Goal: Task Accomplishment & Management: Manage account settings

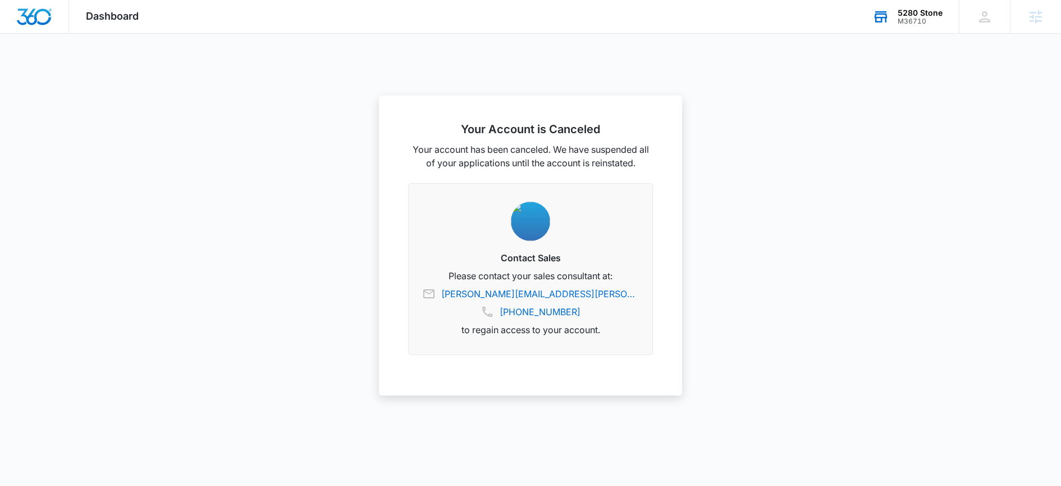
click at [927, 15] on div "5280 Stone" at bounding box center [920, 12] width 45 height 9
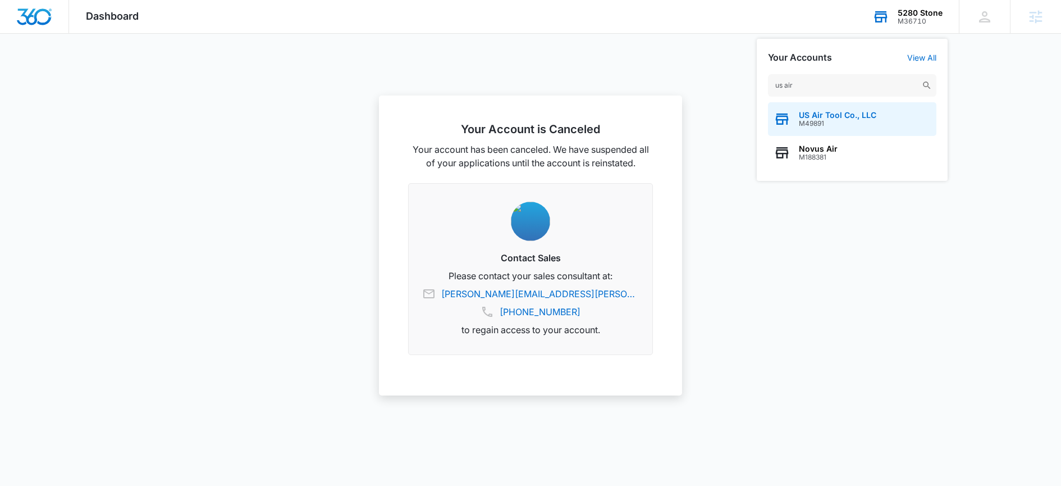
type input "us air"
click at [857, 107] on div "US Air Tool Co., LLC M49891" at bounding box center [852, 119] width 168 height 34
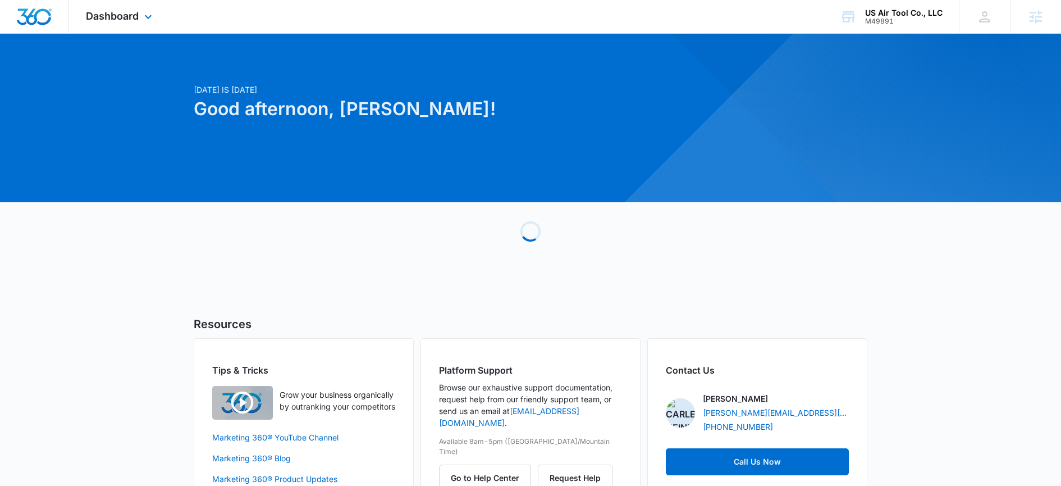
click at [135, 30] on div "Dashboard Apps Reputation Forms CRM Email Social Payments POS Content Ads Intel…" at bounding box center [120, 16] width 103 height 33
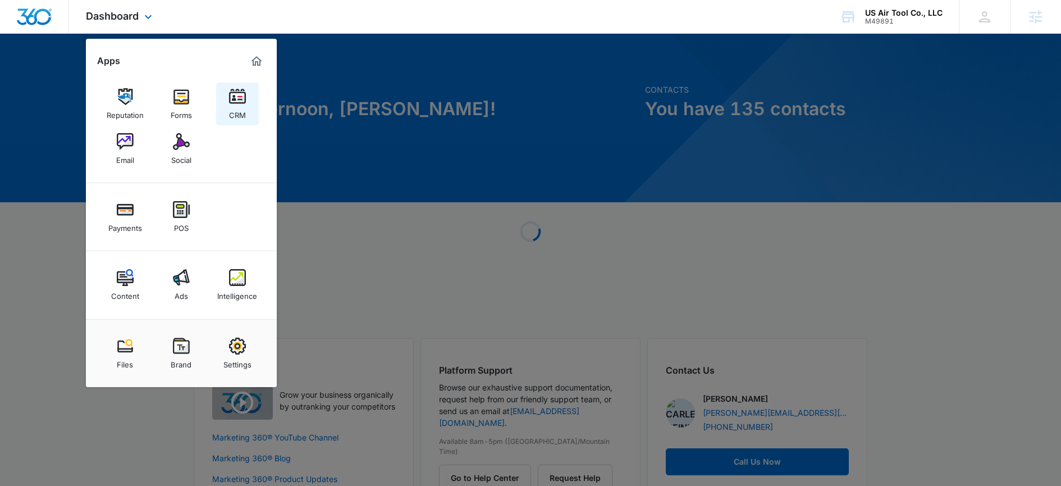
click at [239, 113] on div "CRM" at bounding box center [237, 112] width 17 height 15
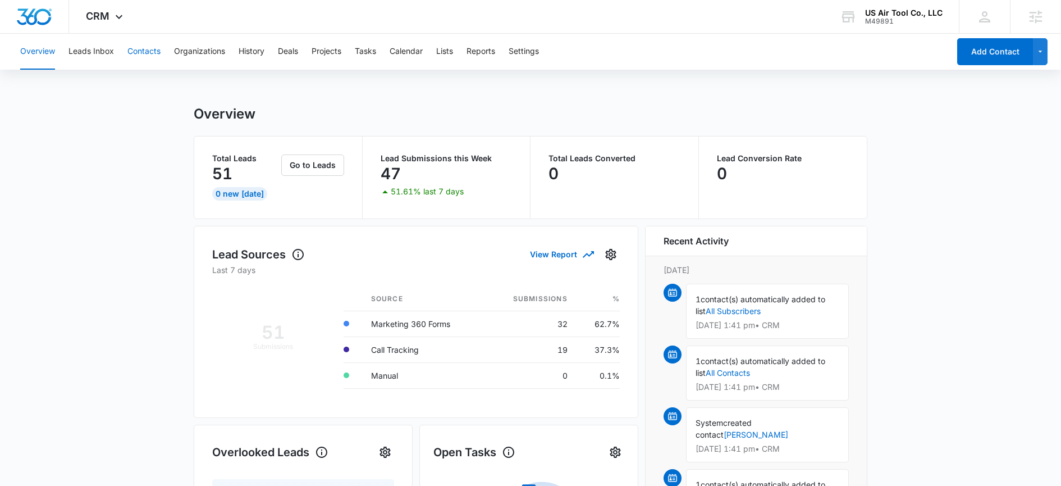
click at [152, 52] on button "Contacts" at bounding box center [143, 52] width 33 height 36
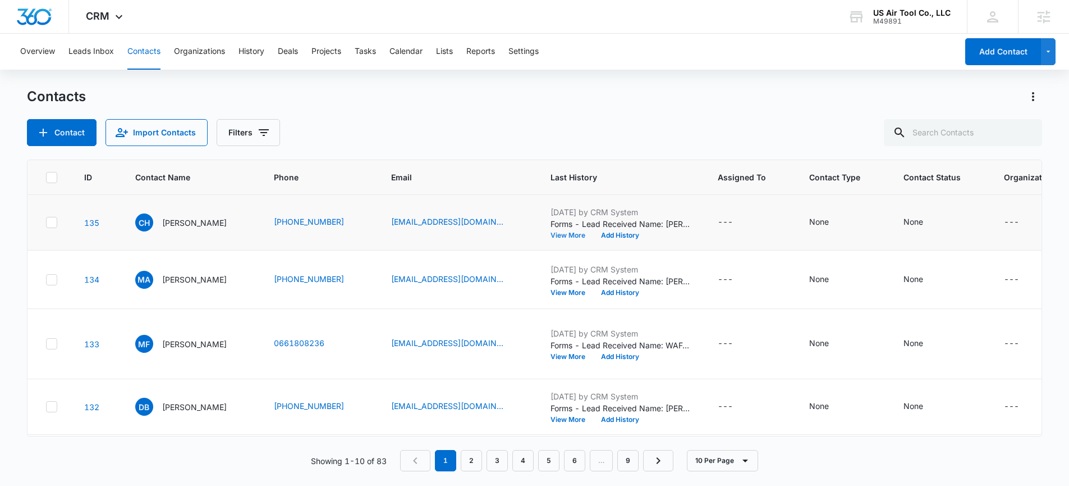
click at [559, 239] on button "View More" at bounding box center [572, 235] width 43 height 7
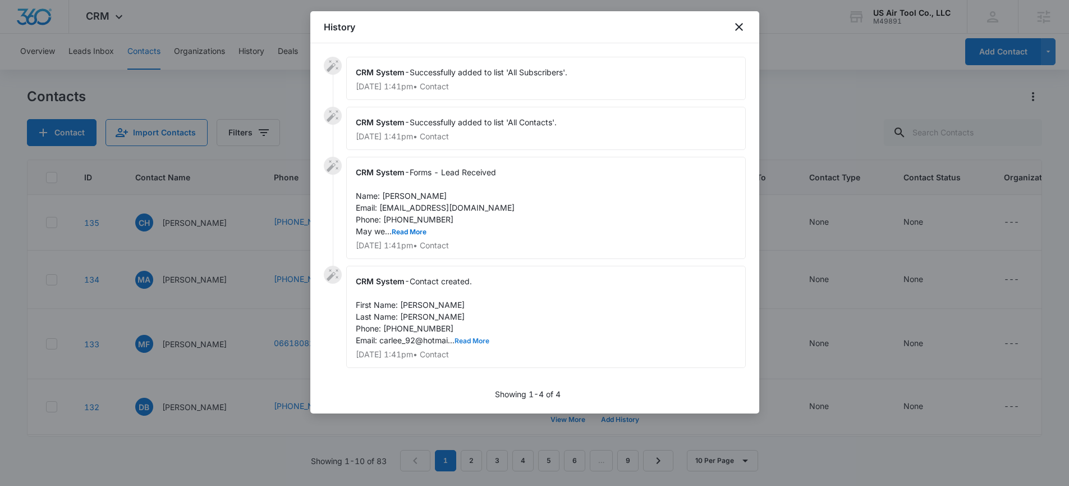
click at [479, 338] on button "Read More" at bounding box center [472, 340] width 35 height 7
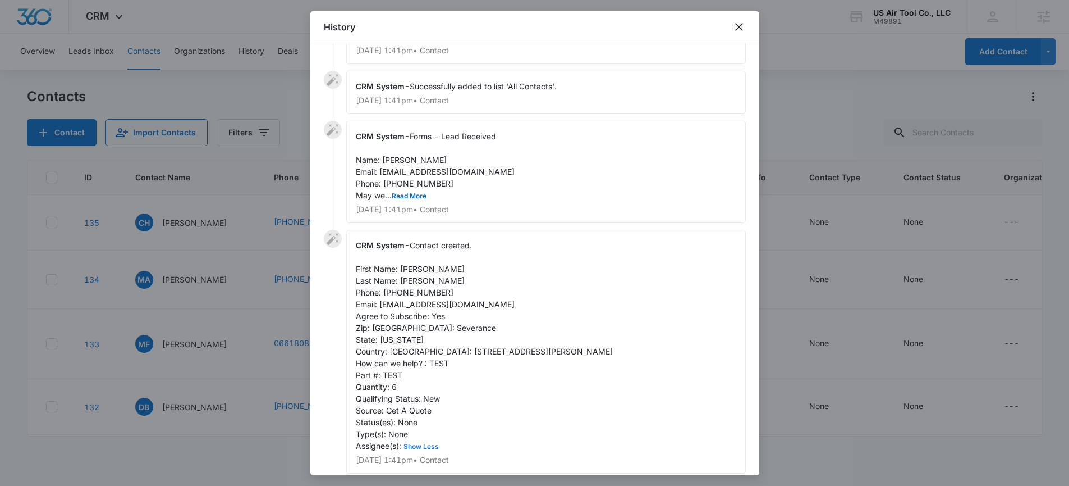
scroll to position [103, 0]
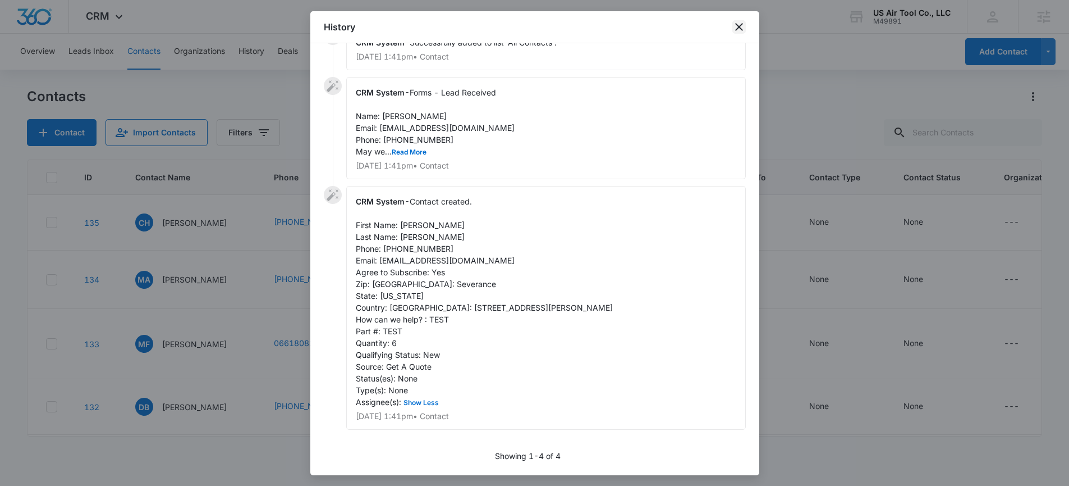
click at [738, 28] on icon "close" at bounding box center [739, 26] width 13 height 13
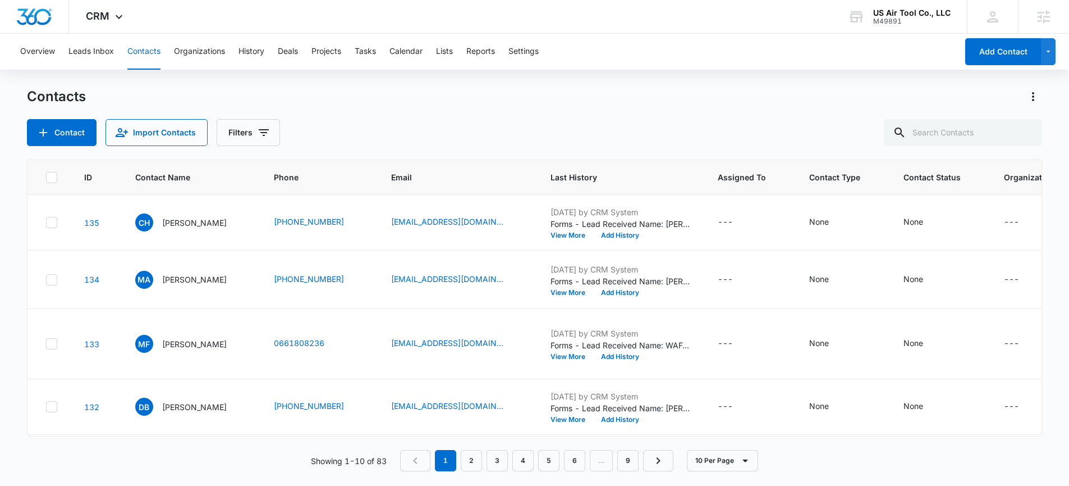
click at [885, 98] on div "Contacts" at bounding box center [535, 97] width 1016 height 18
click at [1033, 104] on button "Actions" at bounding box center [1034, 97] width 18 height 18
click at [989, 159] on div "Export All Contacts" at bounding box center [978, 162] width 74 height 8
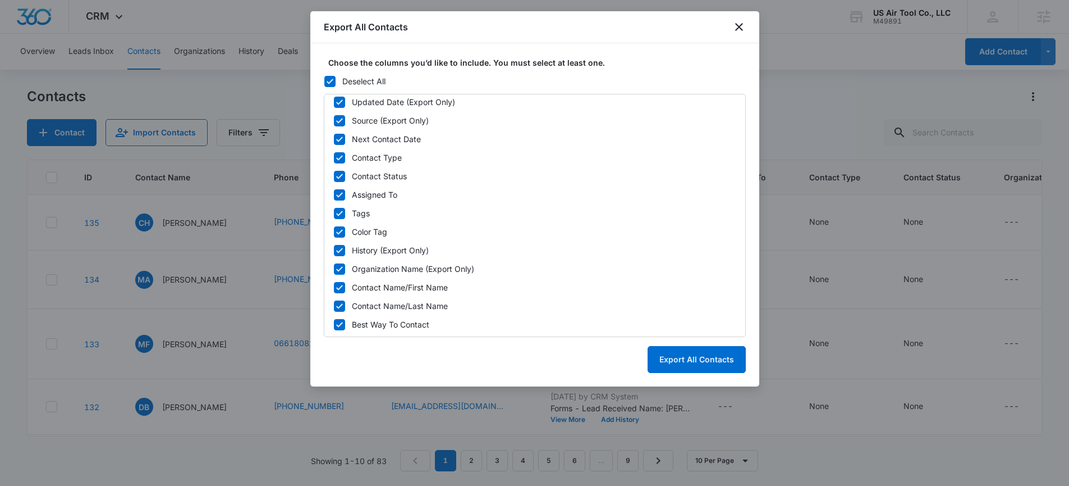
scroll to position [0, 0]
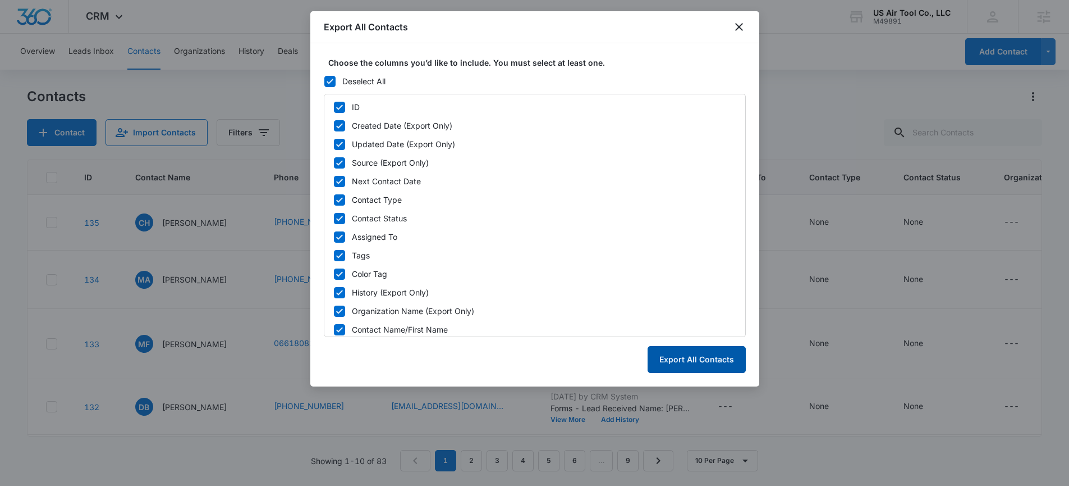
click at [719, 364] on button "Export All Contacts" at bounding box center [697, 359] width 98 height 27
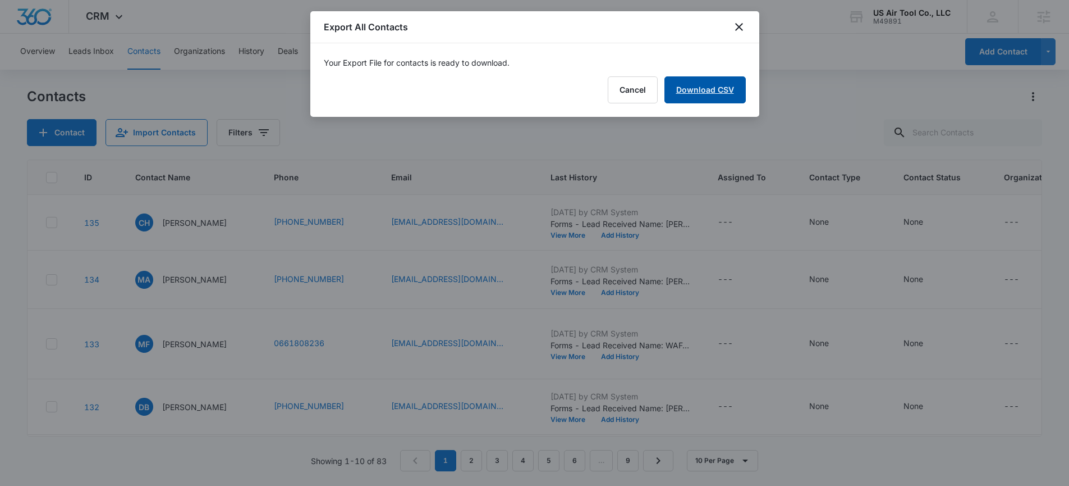
click at [682, 91] on link "Download CSV" at bounding box center [705, 89] width 81 height 27
click at [722, 95] on button "Finish" at bounding box center [722, 89] width 47 height 27
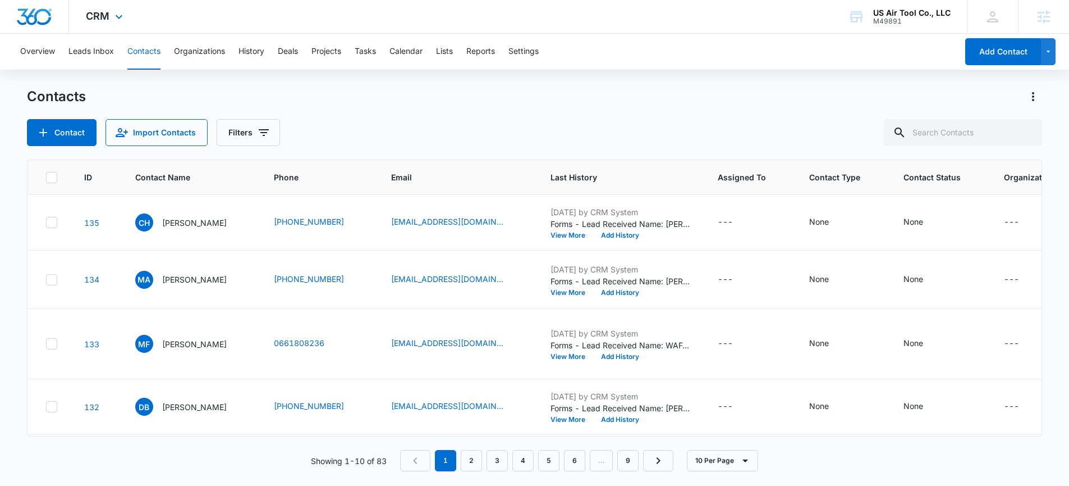
click at [109, 17] on div "CRM Apps Reputation Forms CRM Email Social Payments POS Content Ads Intelligenc…" at bounding box center [106, 16] width 74 height 33
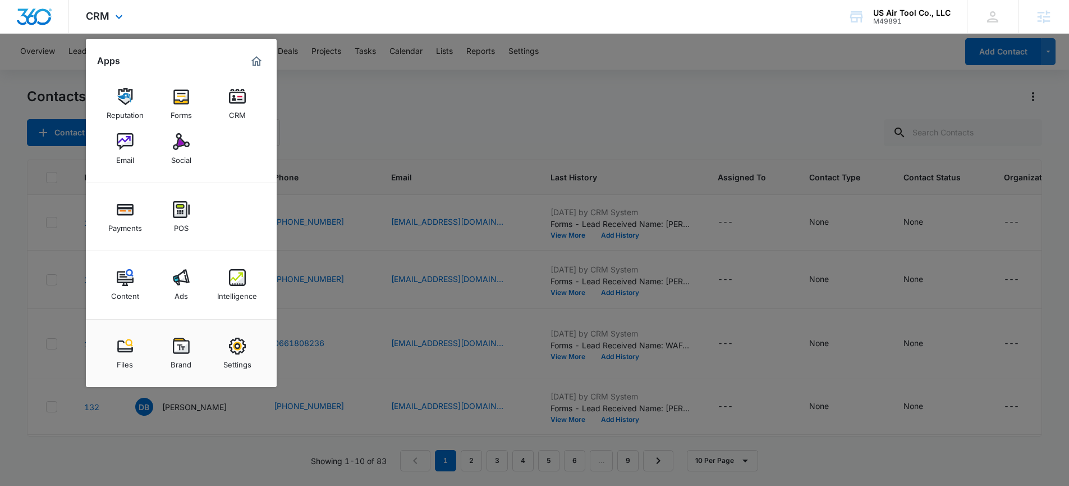
click at [157, 98] on div "Reputation Forms CRM Email Social" at bounding box center [181, 126] width 191 height 113
click at [167, 99] on link "Forms" at bounding box center [181, 104] width 43 height 43
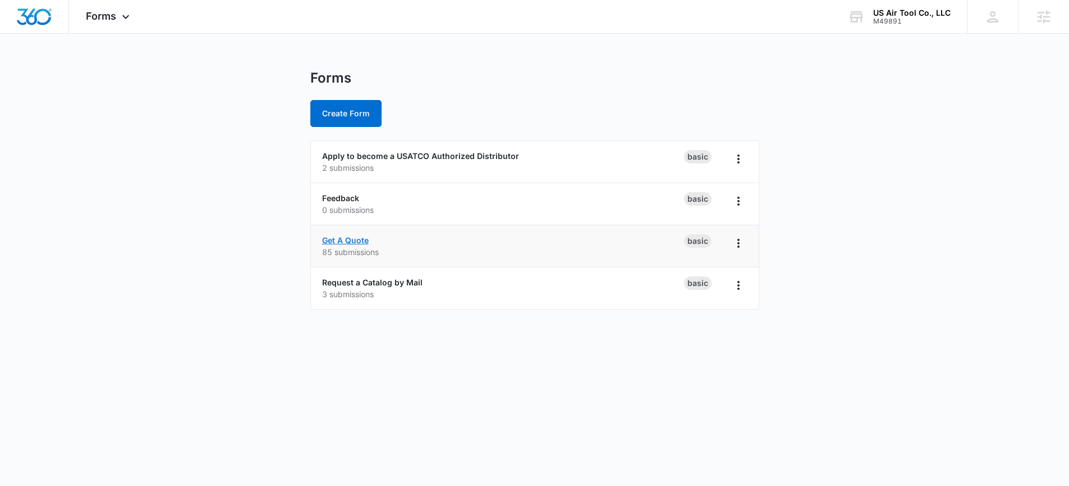
click at [354, 237] on link "Get A Quote" at bounding box center [345, 240] width 47 height 10
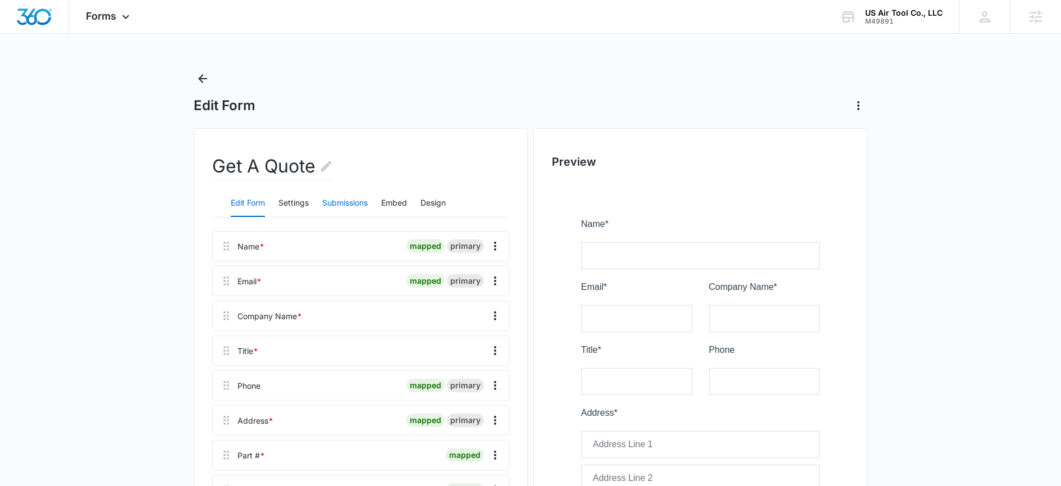
click at [358, 202] on button "Submissions" at bounding box center [344, 203] width 45 height 27
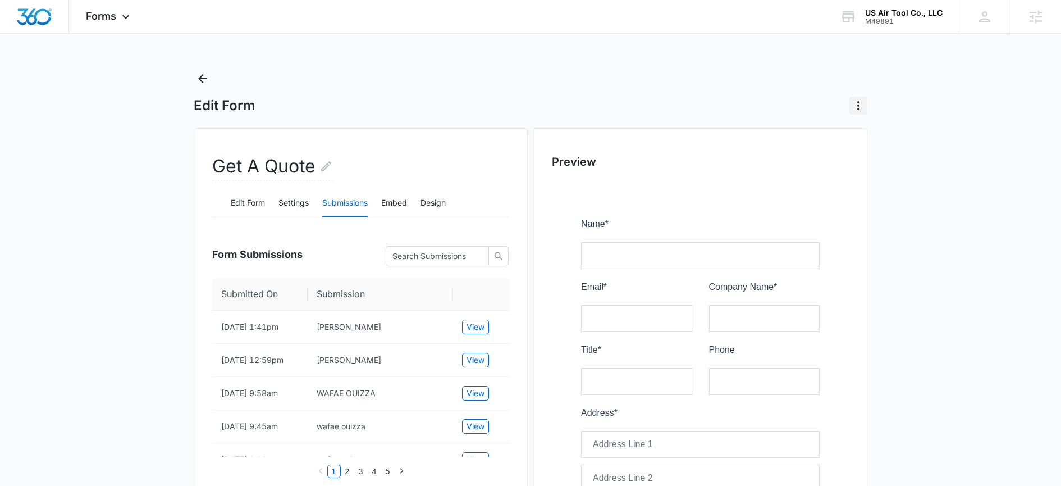
click at [856, 107] on icon "Actions" at bounding box center [858, 105] width 13 height 13
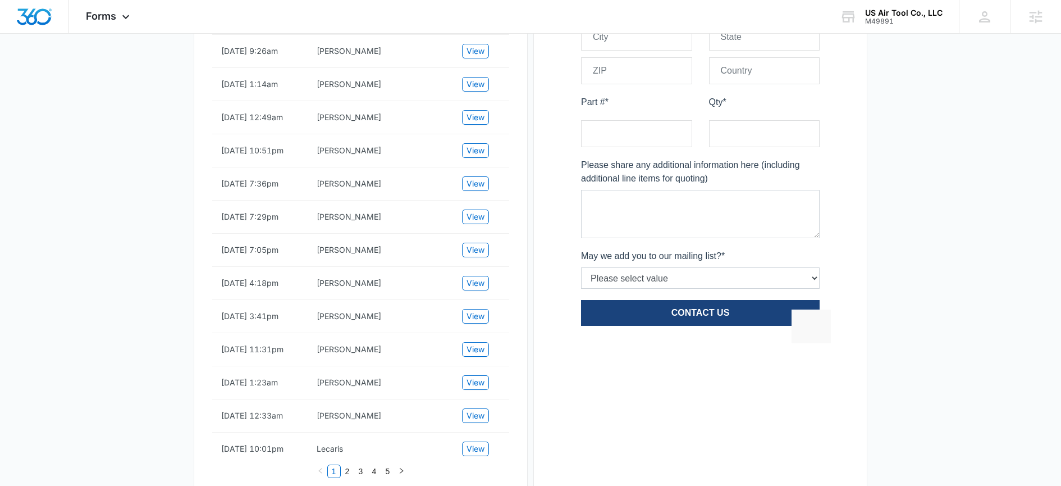
scroll to position [598, 0]
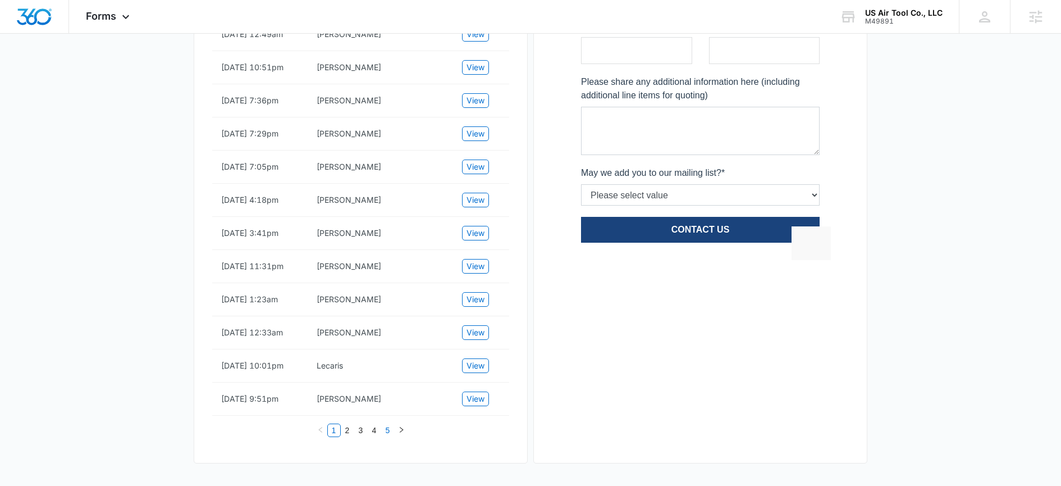
click at [388, 431] on link "5" at bounding box center [388, 430] width 12 height 12
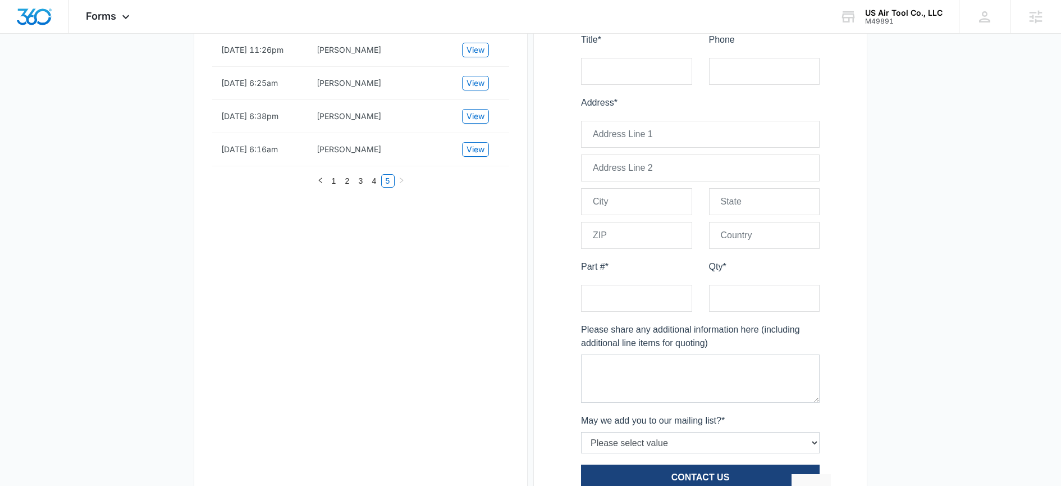
scroll to position [301, 0]
